Goal: Register for event/course

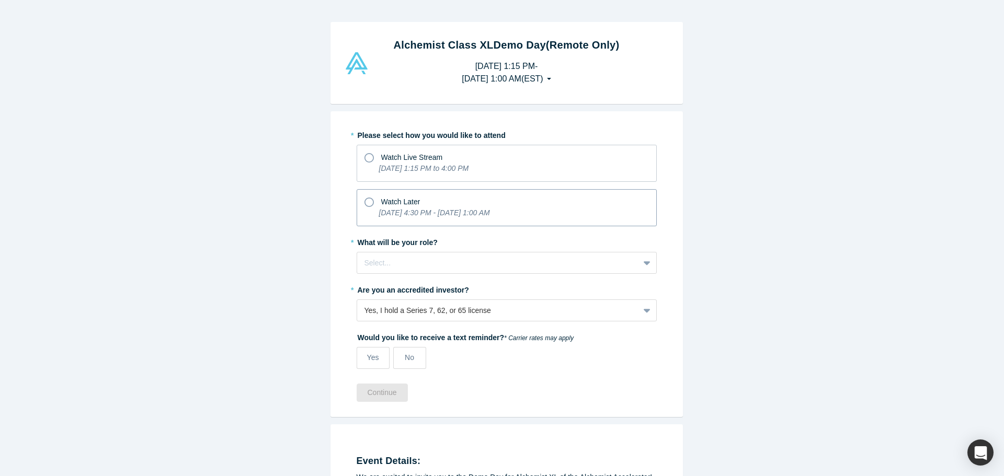
click at [408, 206] on span "Watch Later" at bounding box center [400, 202] width 39 height 8
click at [0, 0] on input "Watch Later [DATE] 4:30 PM - [DATE] 1:00 AM" at bounding box center [0, 0] width 0 height 0
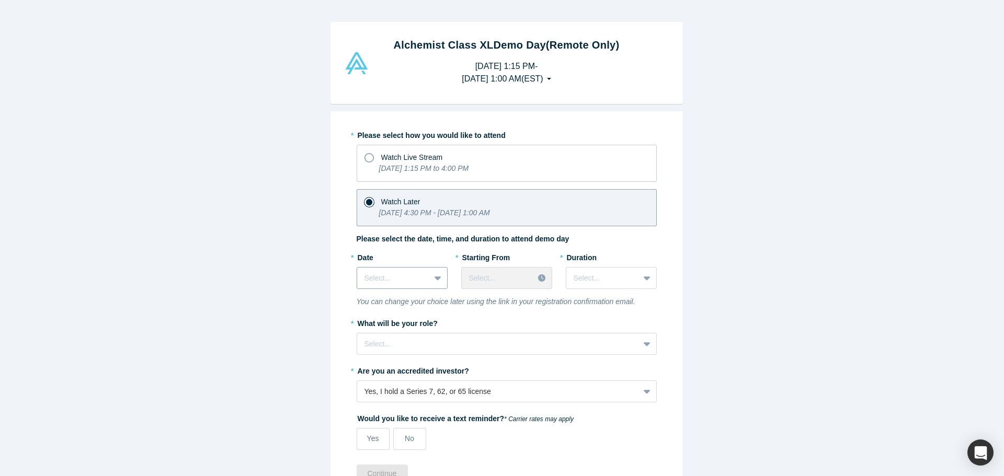
click at [394, 276] on div at bounding box center [393, 278] width 58 height 13
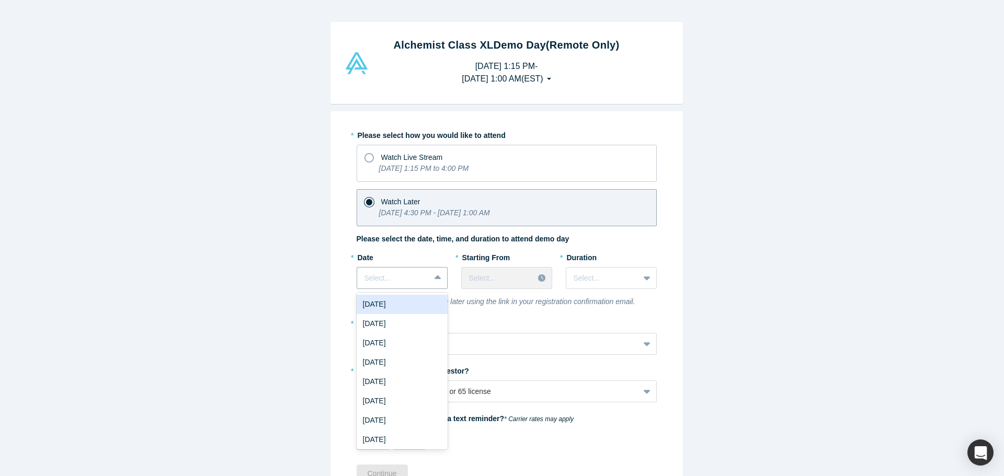
scroll to position [52, 0]
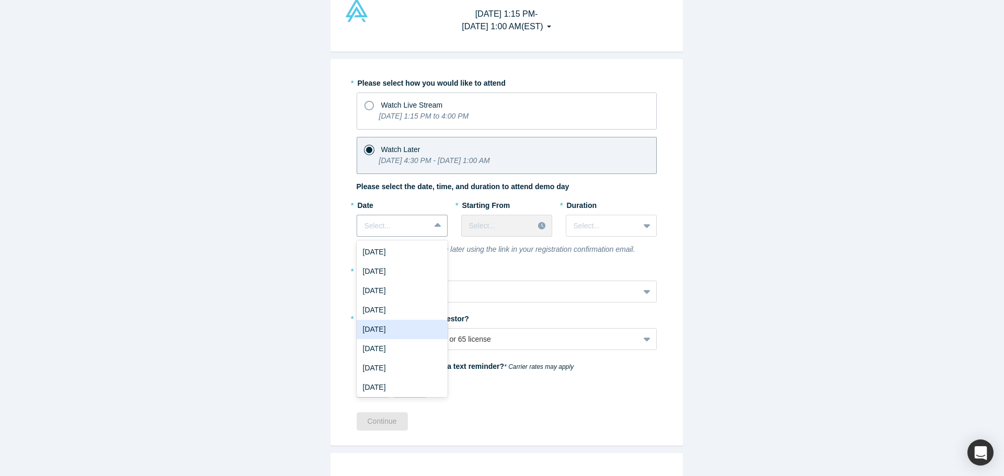
click at [378, 327] on div "[DATE]" at bounding box center [402, 329] width 91 height 19
click at [388, 234] on div "[DATE]" at bounding box center [393, 226] width 73 height 17
click at [492, 215] on div "Select..." at bounding box center [506, 226] width 91 height 22
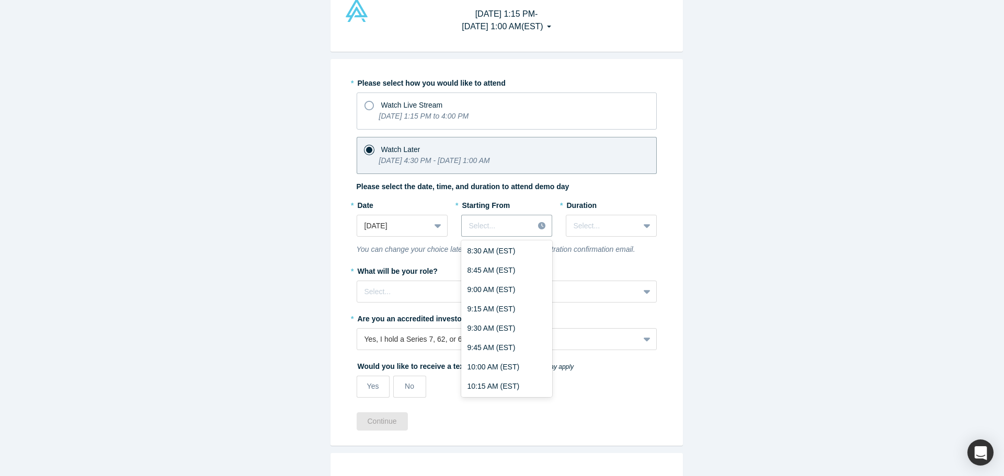
scroll to position [732, 0]
click at [490, 348] on div "10:30 AM (EST)" at bounding box center [506, 351] width 91 height 19
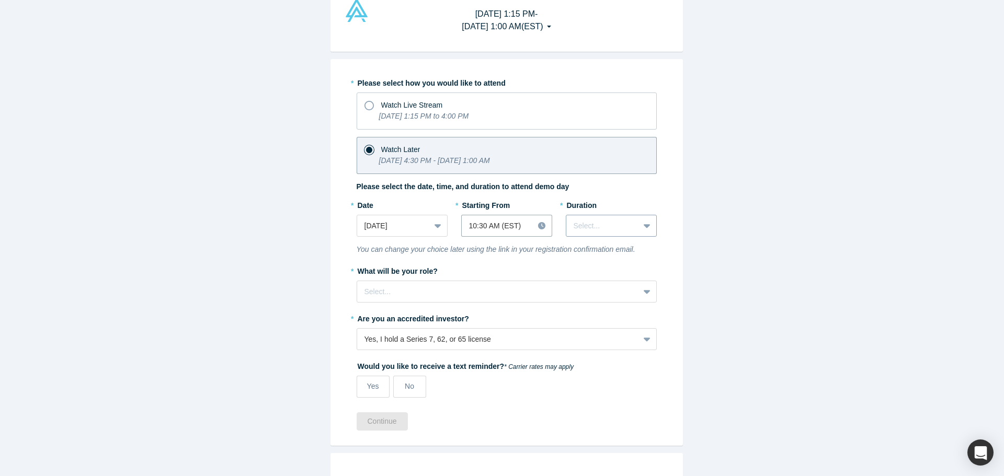
click at [582, 230] on div at bounding box center [603, 226] width 58 height 13
click at [584, 313] on div "2 hours" at bounding box center [611, 310] width 91 height 19
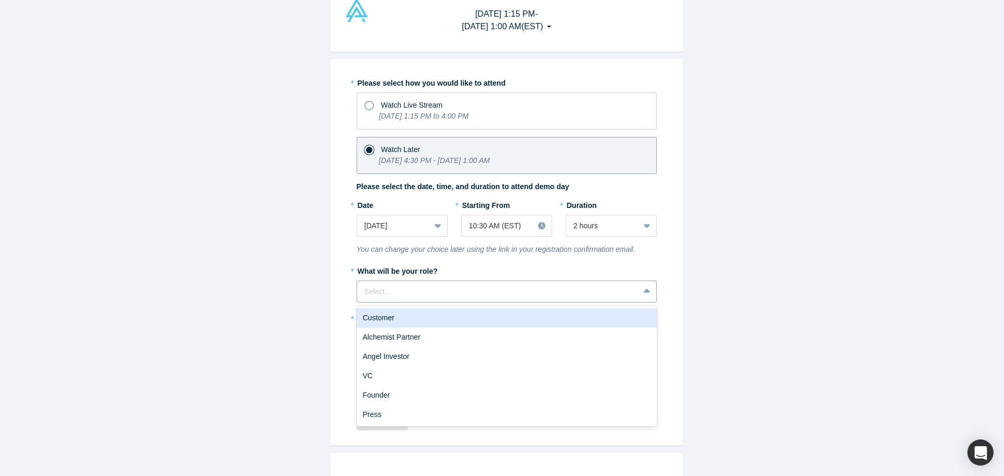
click at [512, 292] on div at bounding box center [497, 291] width 267 height 13
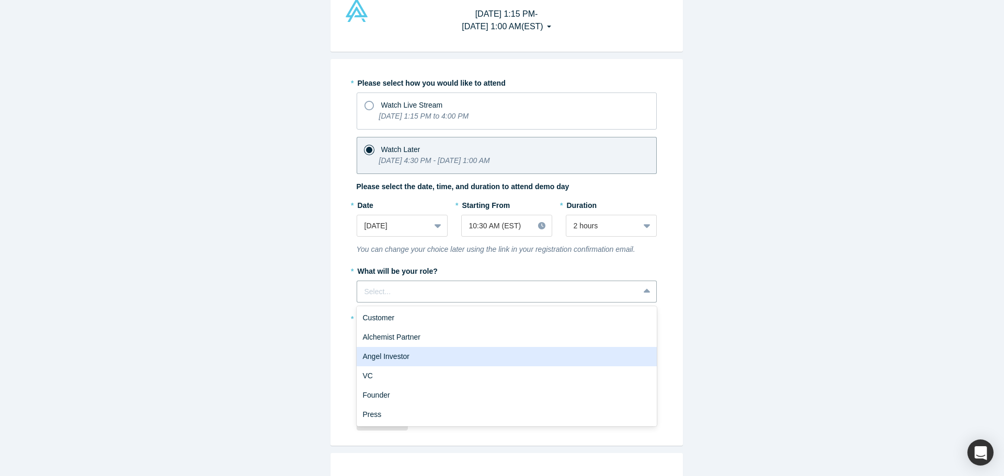
click at [442, 356] on div "Angel Investor" at bounding box center [507, 356] width 300 height 19
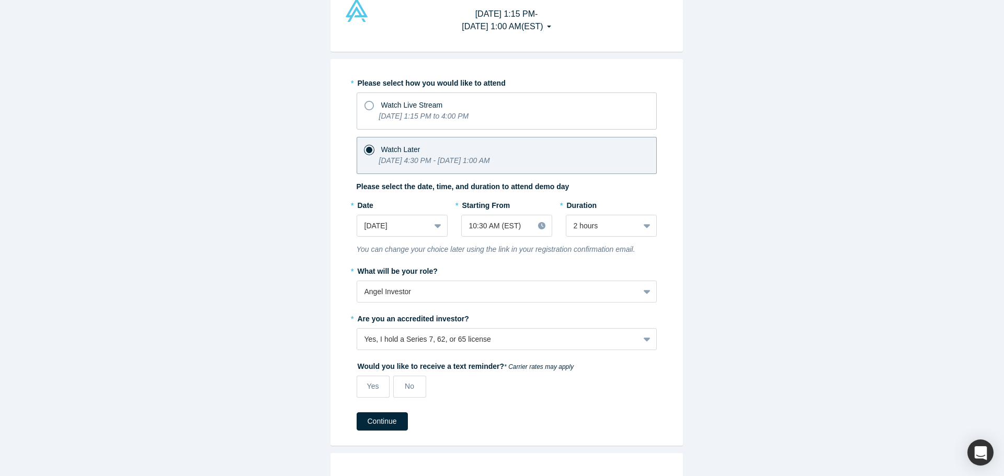
click at [212, 327] on div "Alchemist Class XL Demo Day (Remote Only) [DATE] 1:15 PM - [DATE] 1:00 AM ( EST…" at bounding box center [506, 242] width 1013 height 485
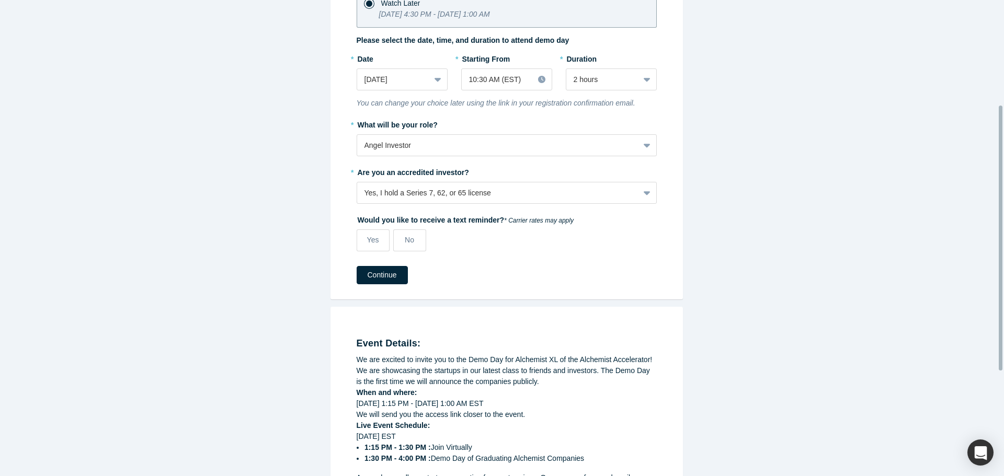
scroll to position [209, 0]
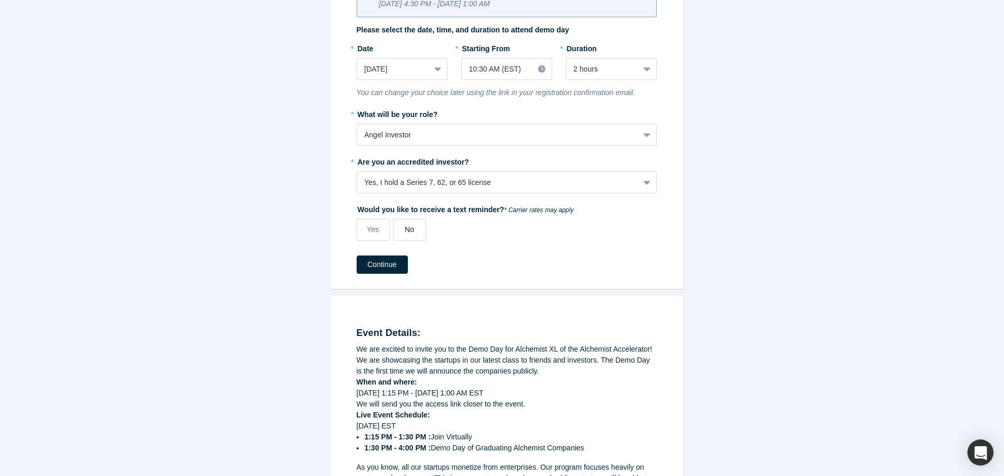
click at [415, 234] on label "No" at bounding box center [409, 230] width 33 height 22
click at [0, 0] on input "No" at bounding box center [0, 0] width 0 height 0
click at [373, 264] on button "Continue" at bounding box center [382, 265] width 51 height 18
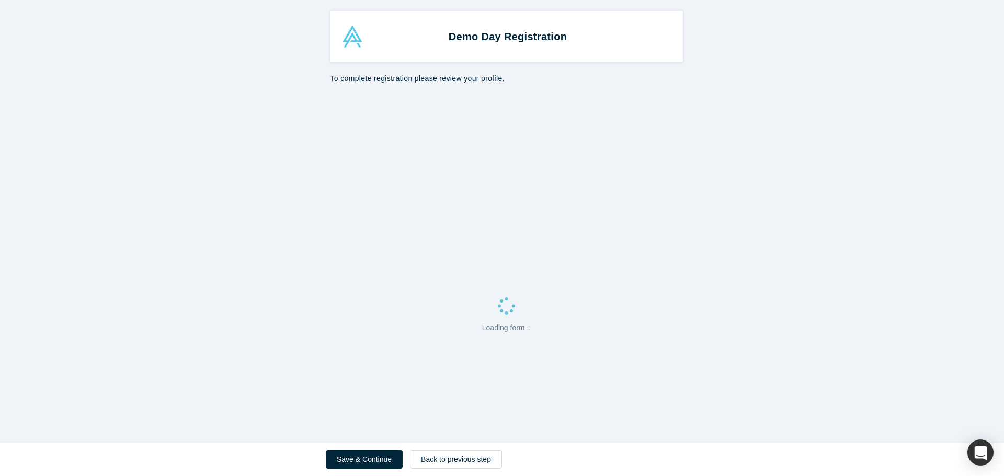
select select "US"
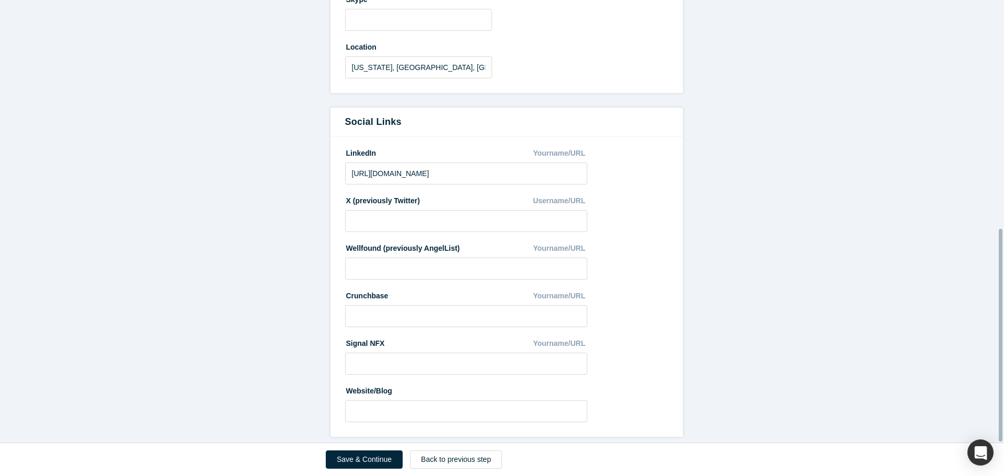
scroll to position [477, 0]
click at [384, 455] on button "Save & Continue" at bounding box center [364, 460] width 77 height 18
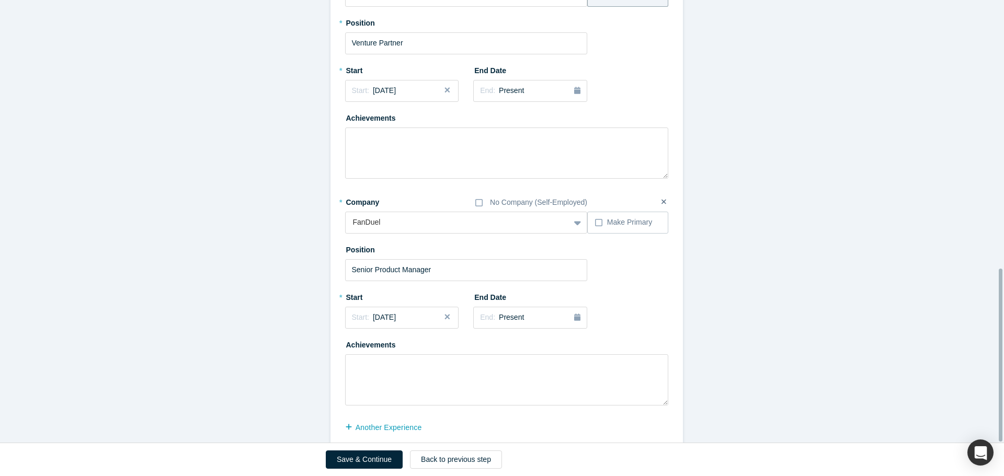
scroll to position [688, 0]
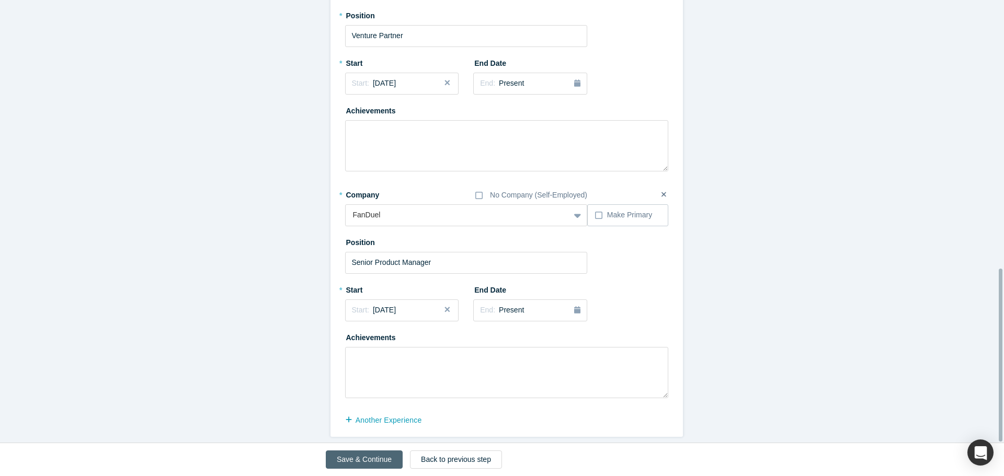
click at [383, 454] on button "Save & Continue" at bounding box center [364, 460] width 77 height 18
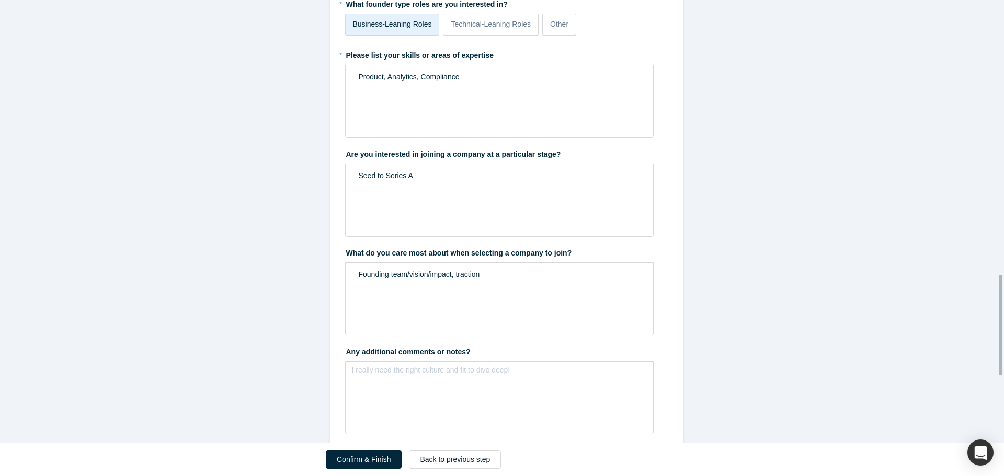
scroll to position [1508, 0]
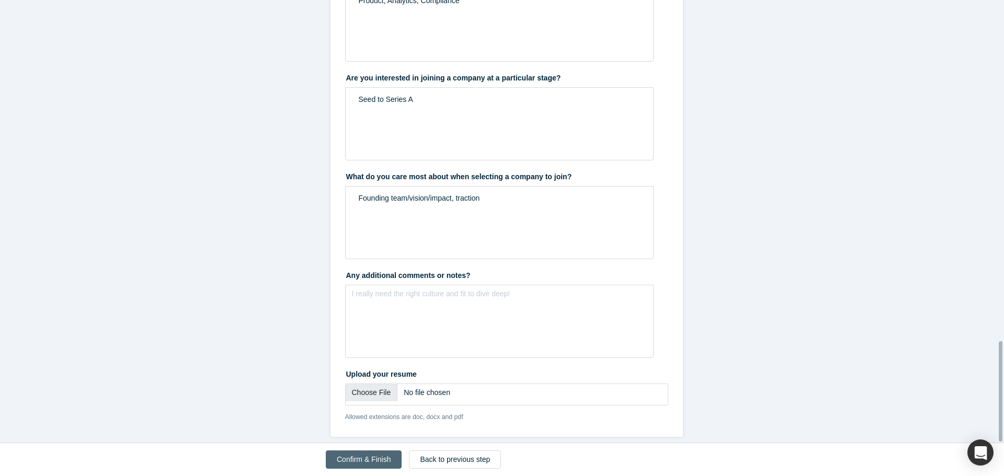
click at [357, 456] on button "Confirm & Finish" at bounding box center [364, 460] width 76 height 18
